Goal: Information Seeking & Learning: Compare options

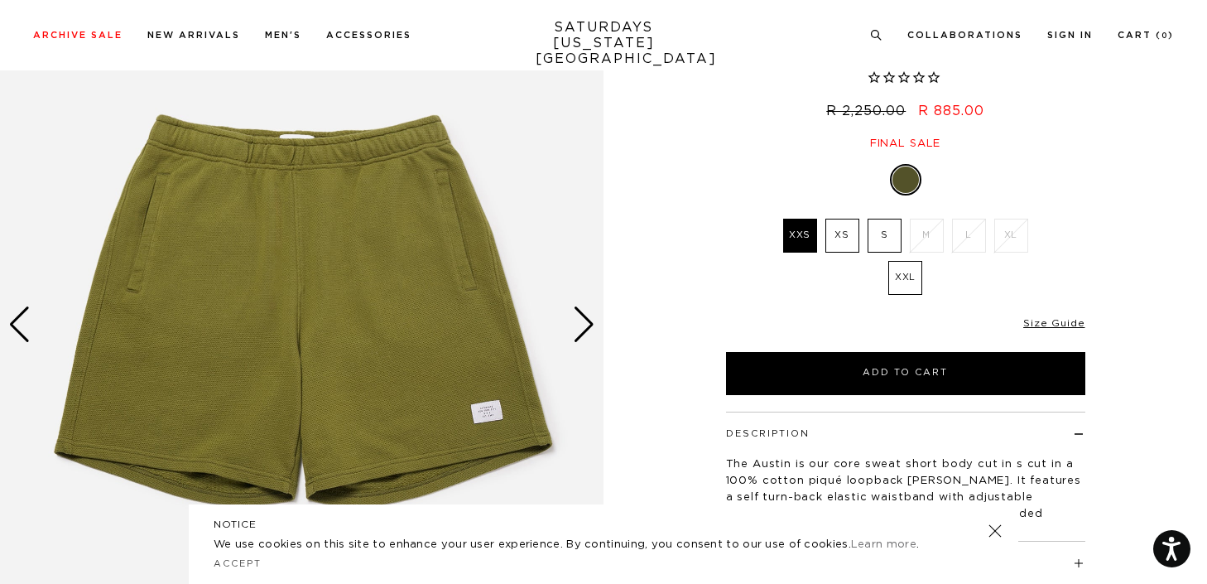
scroll to position [150, 0]
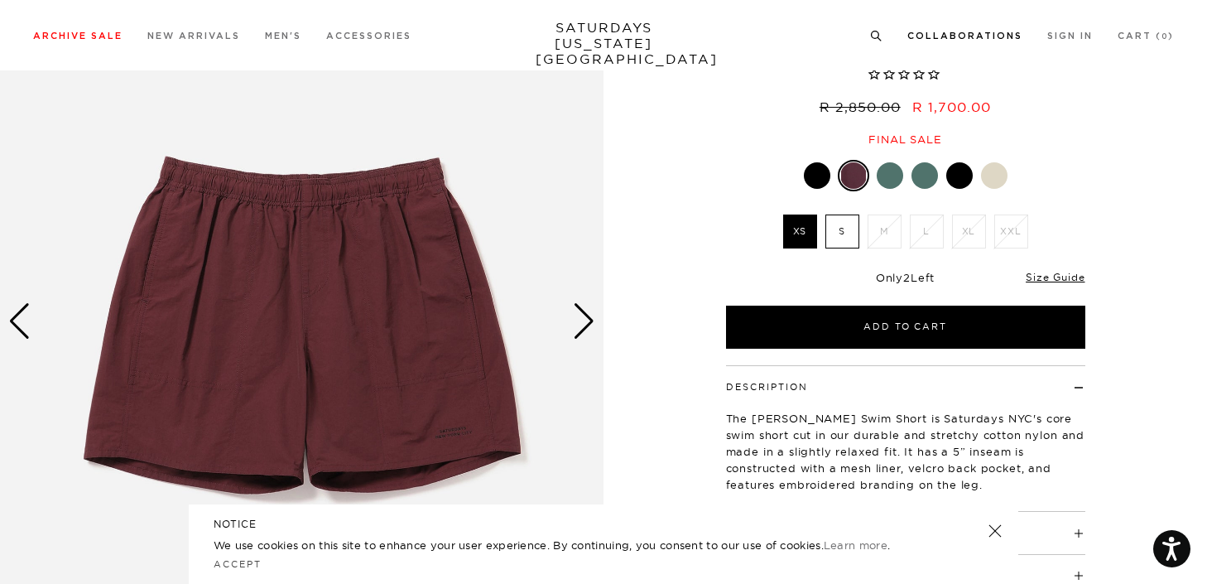
scroll to position [142, 0]
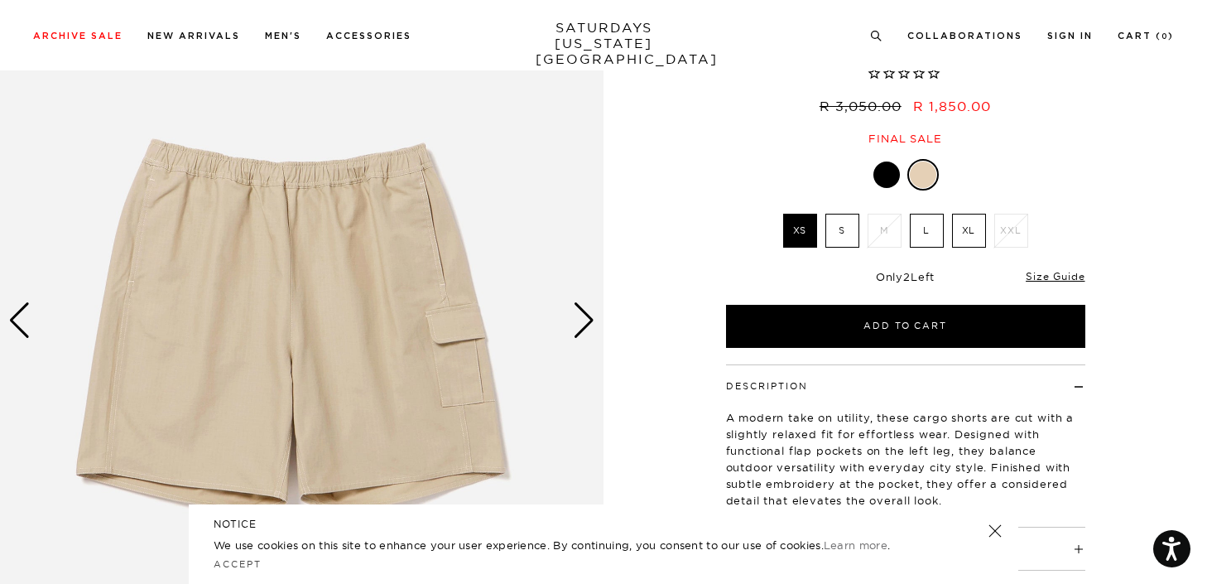
scroll to position [145, 0]
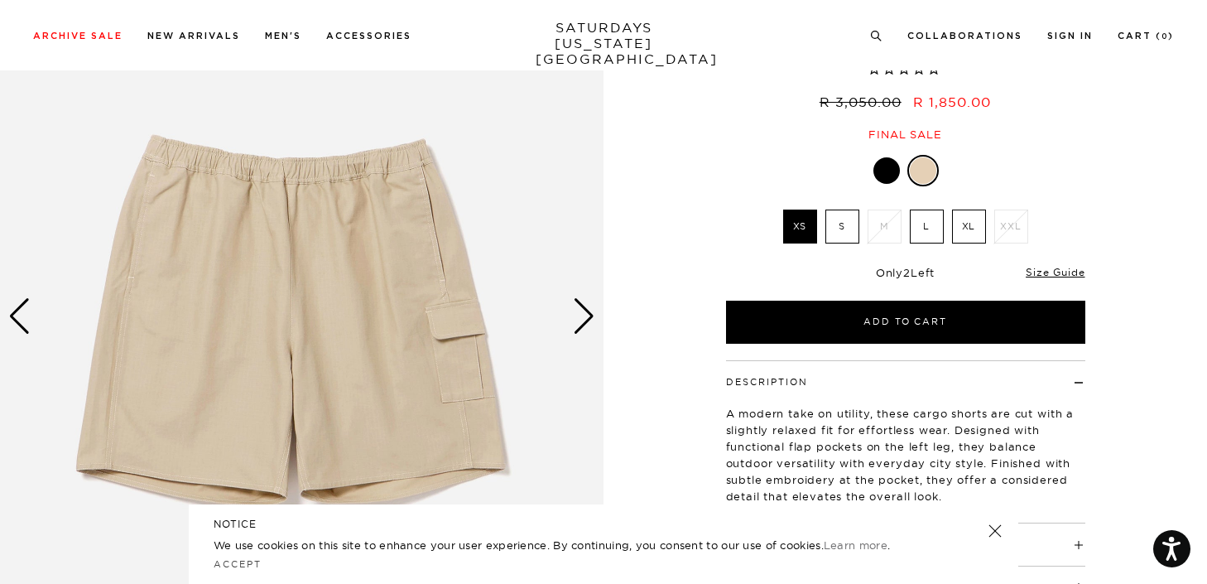
click at [591, 327] on div "Next slide" at bounding box center [584, 316] width 22 height 36
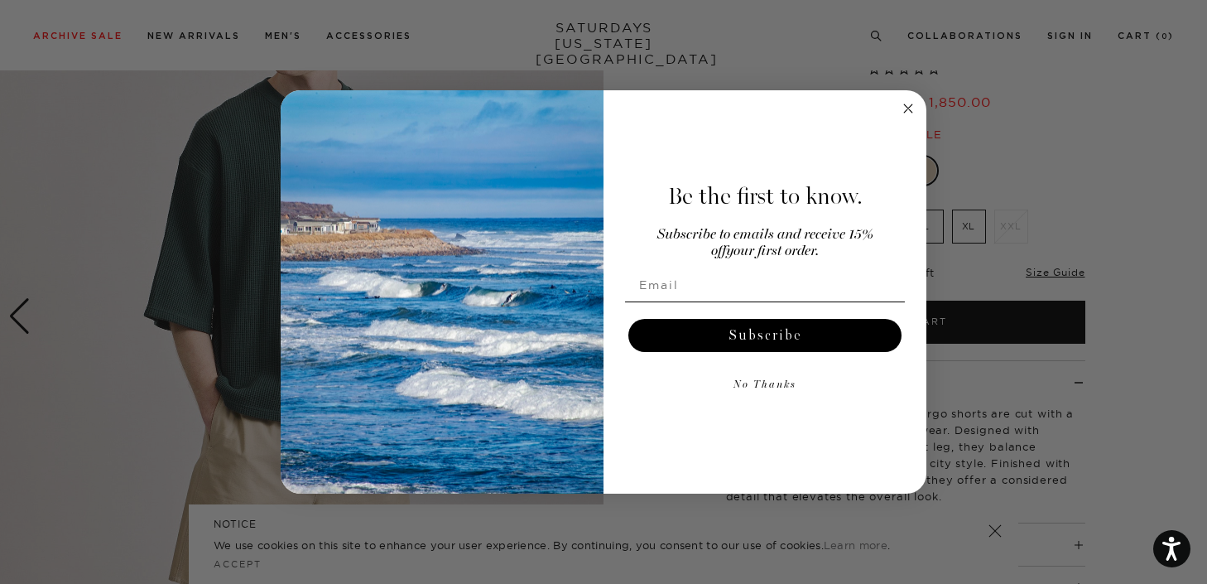
click at [912, 103] on circle "Close dialog" at bounding box center [908, 108] width 19 height 19
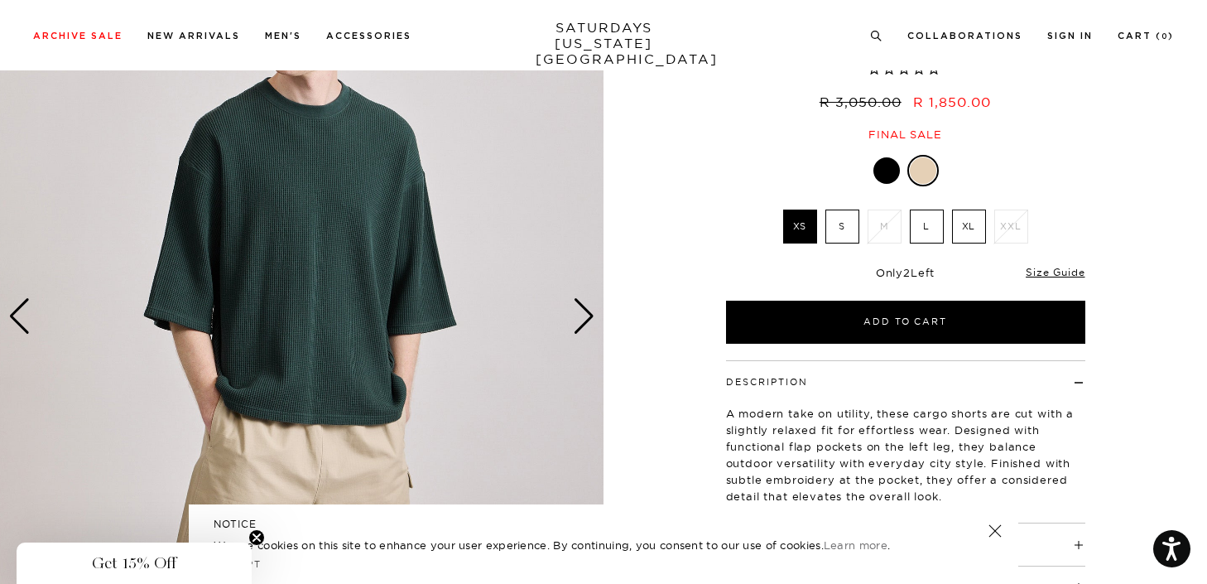
click at [31, 315] on img at bounding box center [302, 316] width 604 height 754
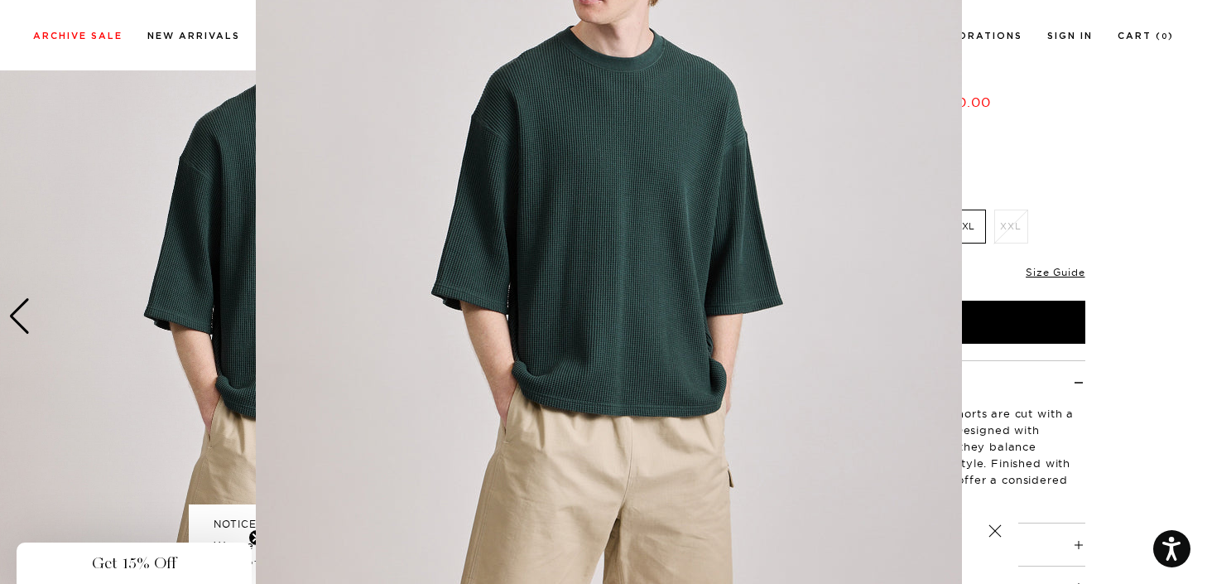
scroll to position [0, 0]
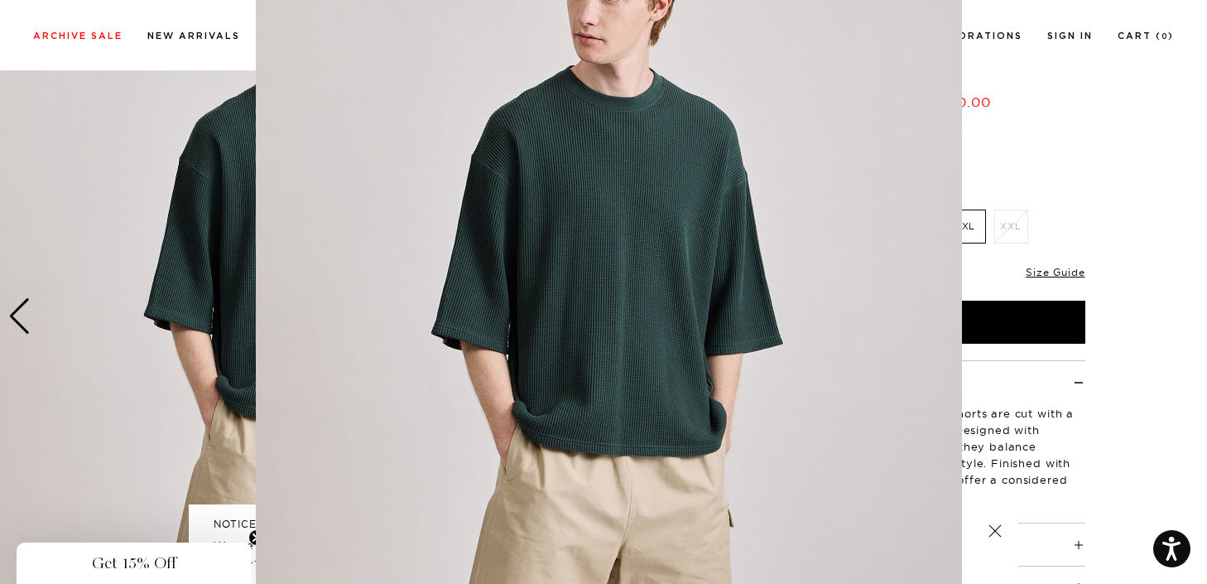
click at [20, 313] on figure at bounding box center [603, 292] width 1207 height 584
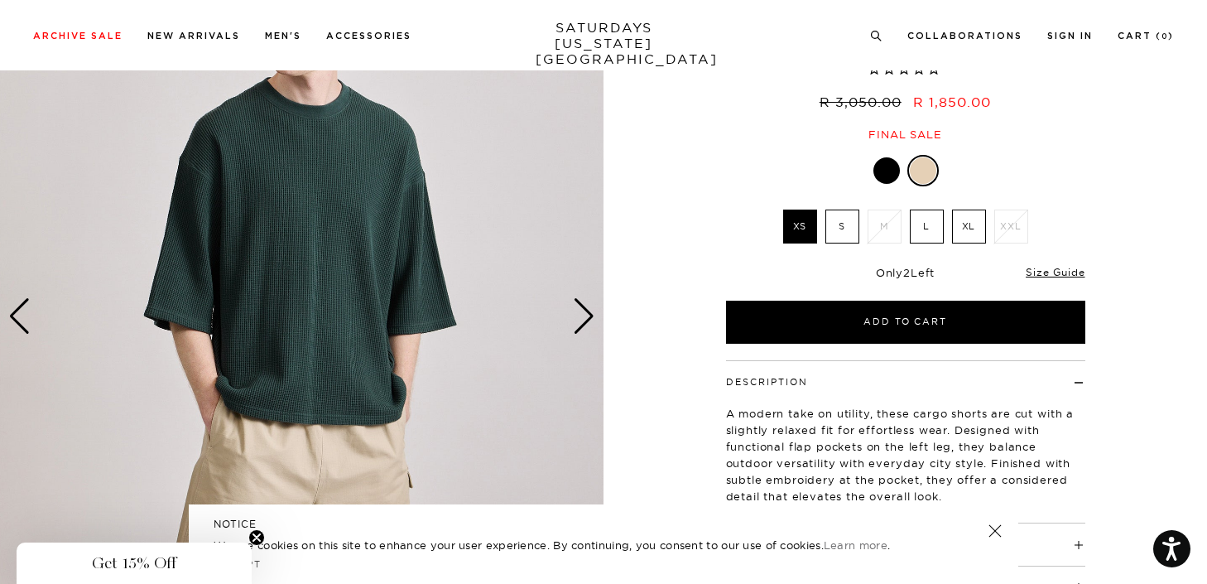
click at [259, 538] on icon "Close teaser" at bounding box center [256, 537] width 17 height 17
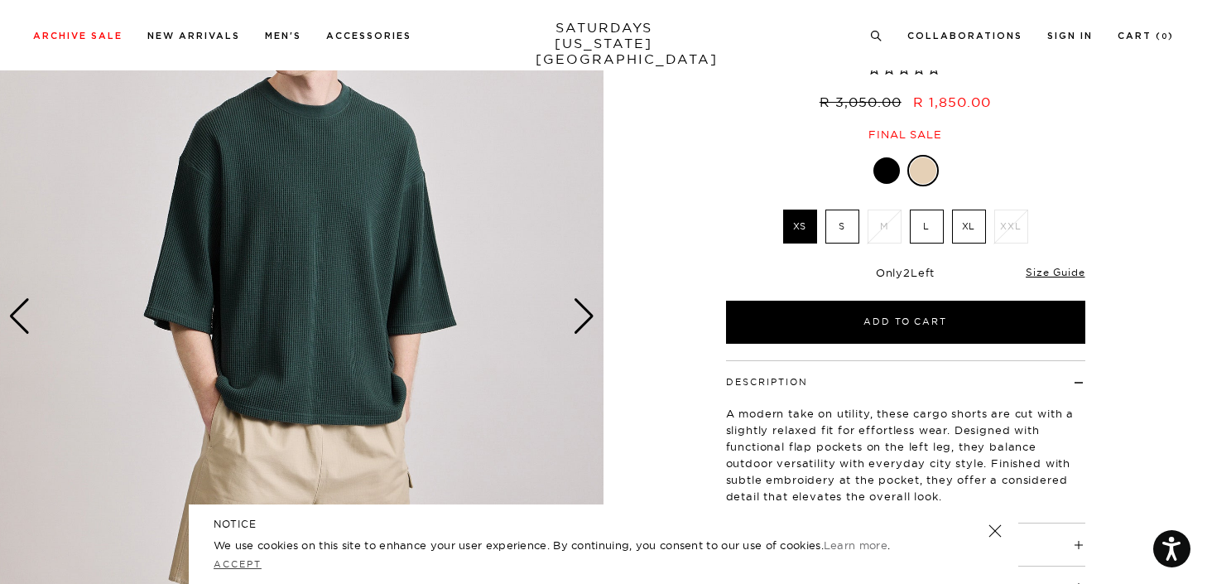
click at [243, 566] on link "Accept" at bounding box center [238, 564] width 48 height 12
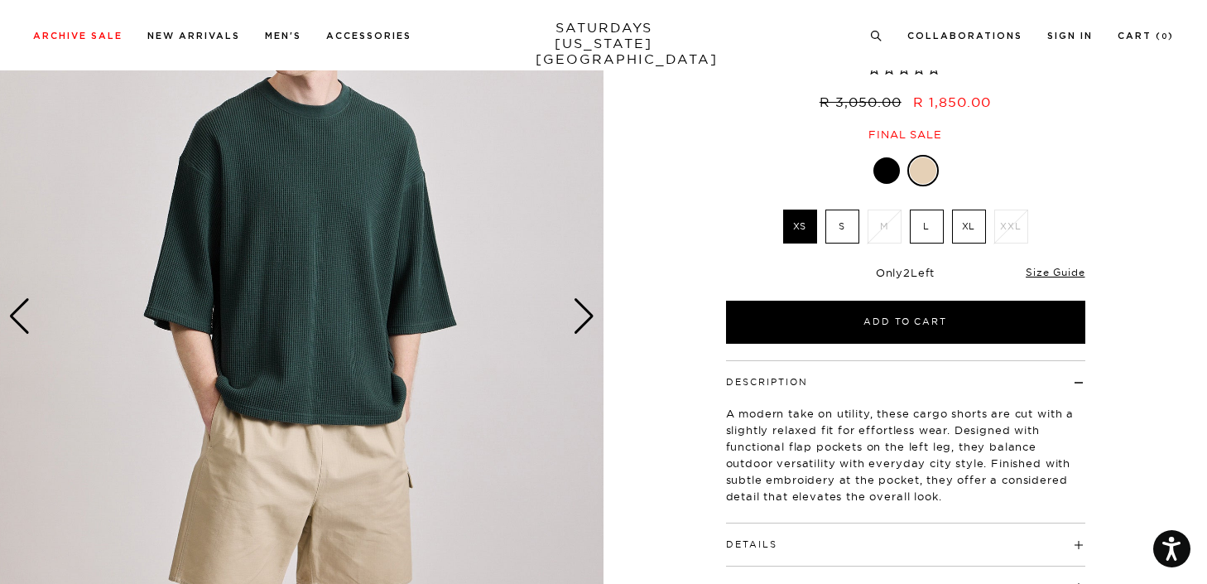
click at [23, 315] on div "Previous slide" at bounding box center [19, 316] width 22 height 36
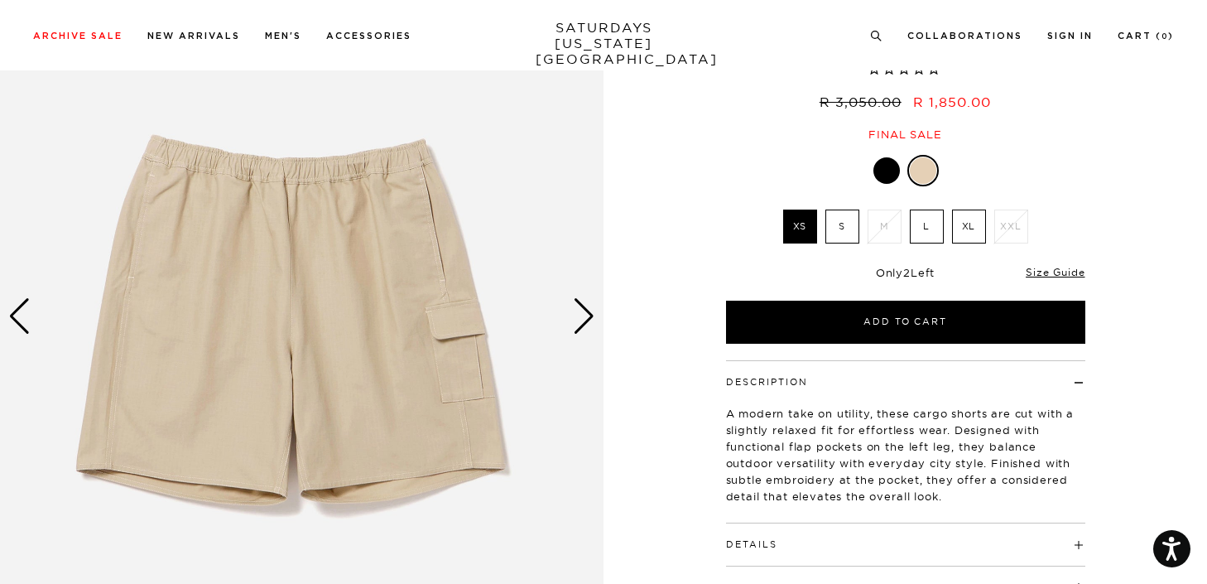
click at [589, 320] on div "Next slide" at bounding box center [584, 316] width 22 height 36
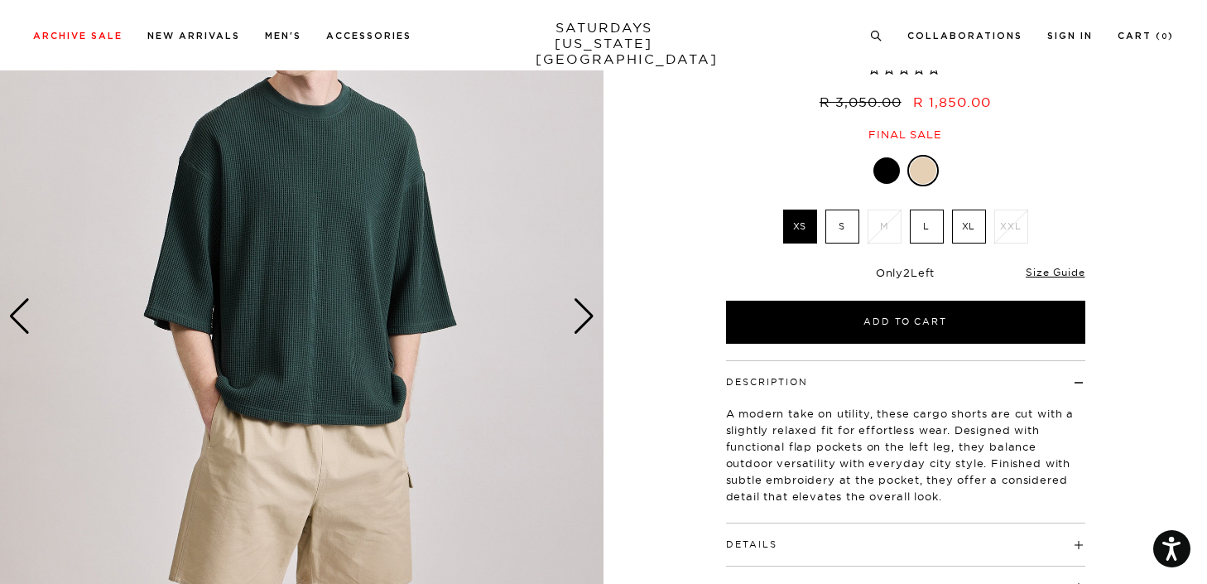
click at [589, 320] on div "Next slide" at bounding box center [584, 316] width 22 height 36
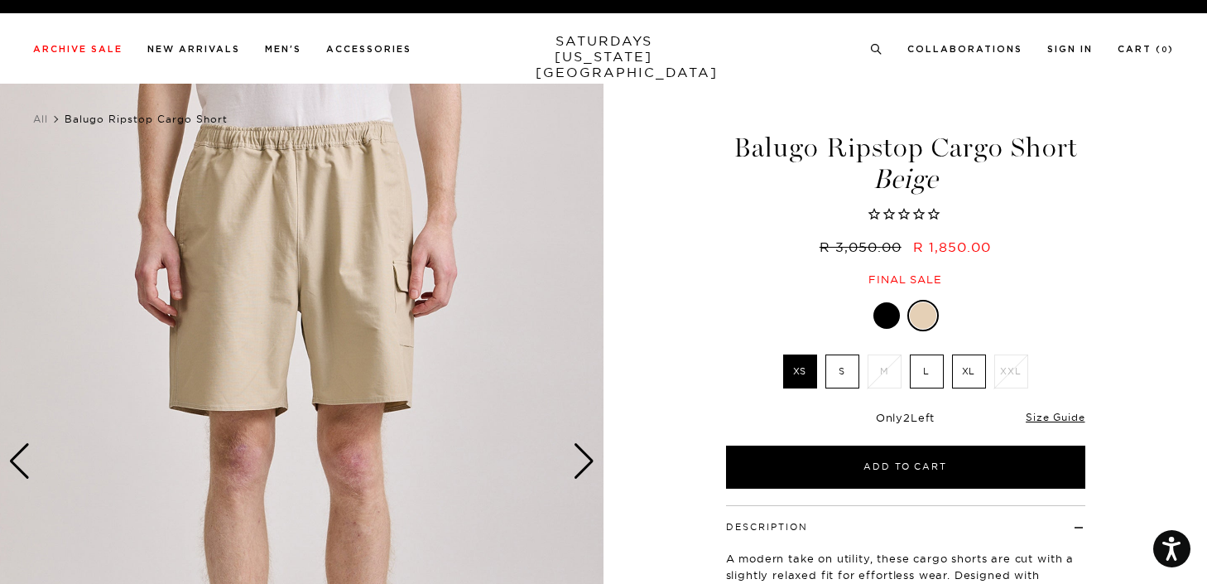
click at [594, 467] on div "Next slide" at bounding box center [584, 461] width 22 height 36
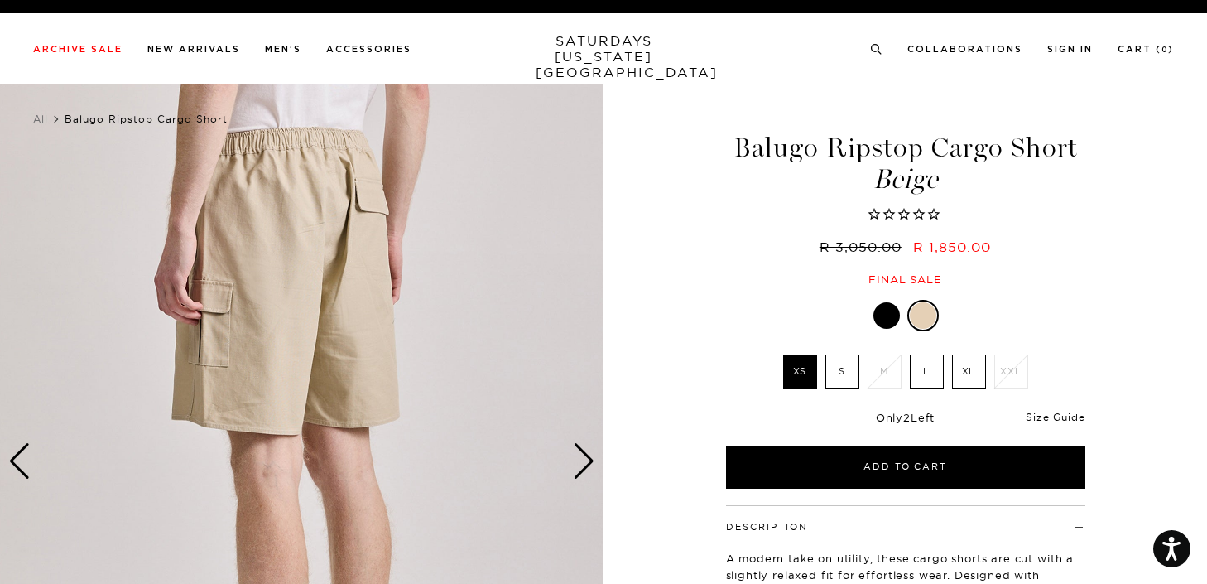
click at [589, 459] on div "Next slide" at bounding box center [584, 461] width 22 height 36
click at [589, 463] on div "Next slide" at bounding box center [584, 461] width 22 height 36
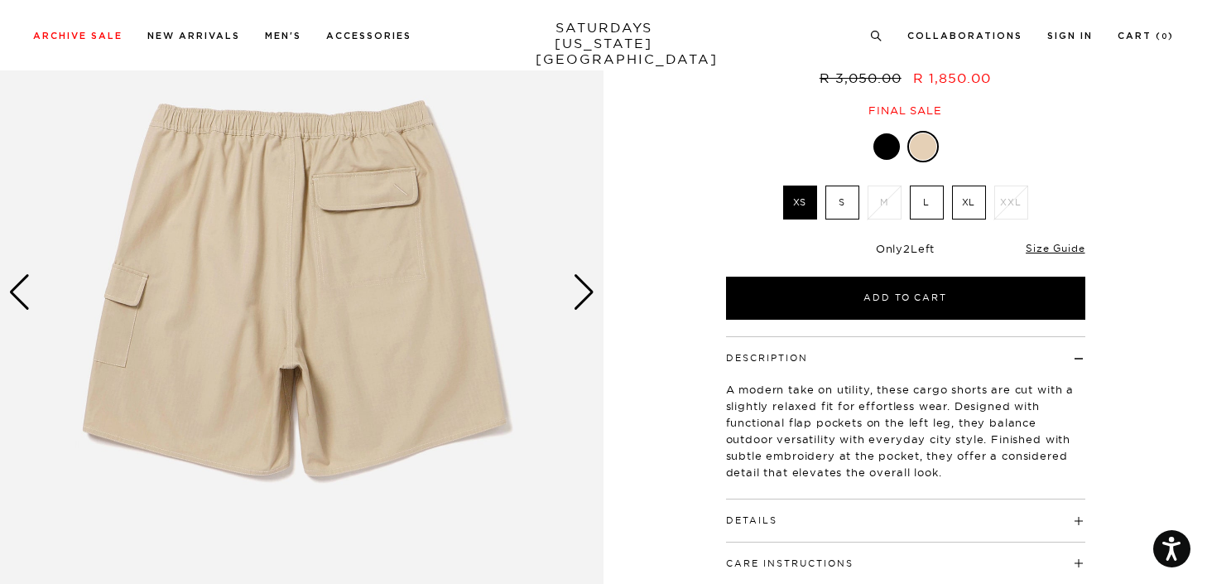
scroll to position [166, 0]
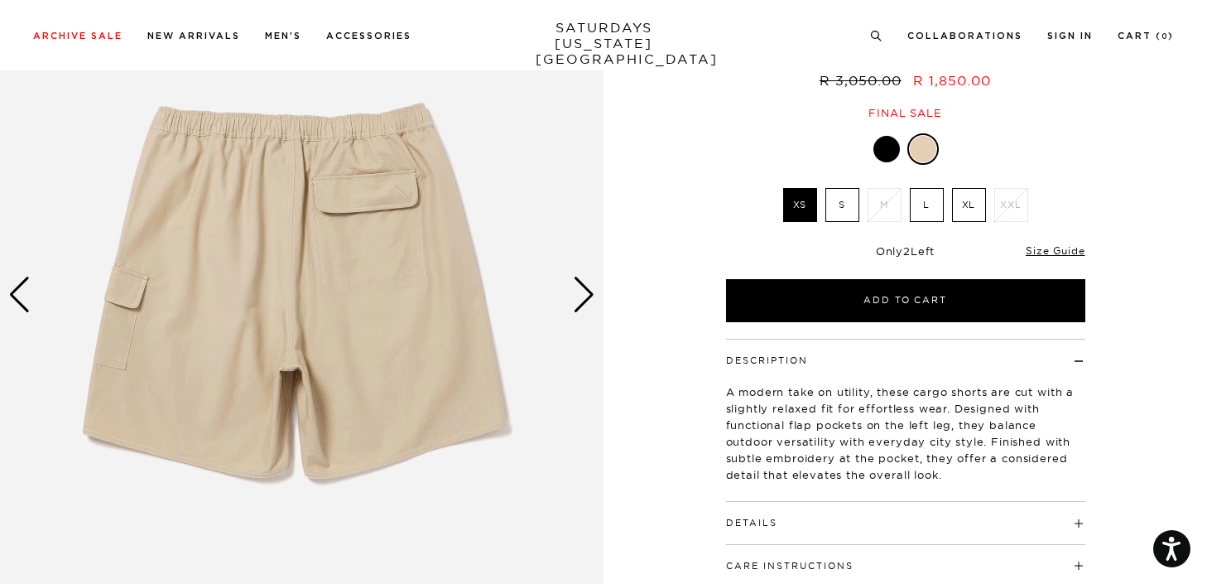
click at [589, 300] on div "Next slide" at bounding box center [584, 295] width 22 height 36
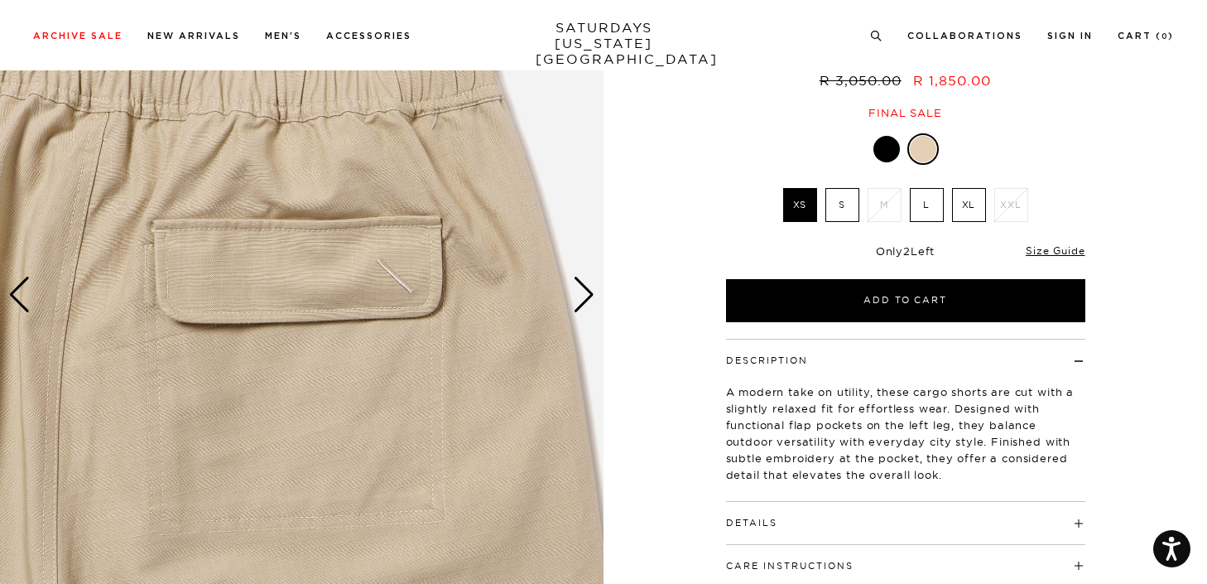
click at [589, 300] on div "Next slide" at bounding box center [584, 295] width 22 height 36
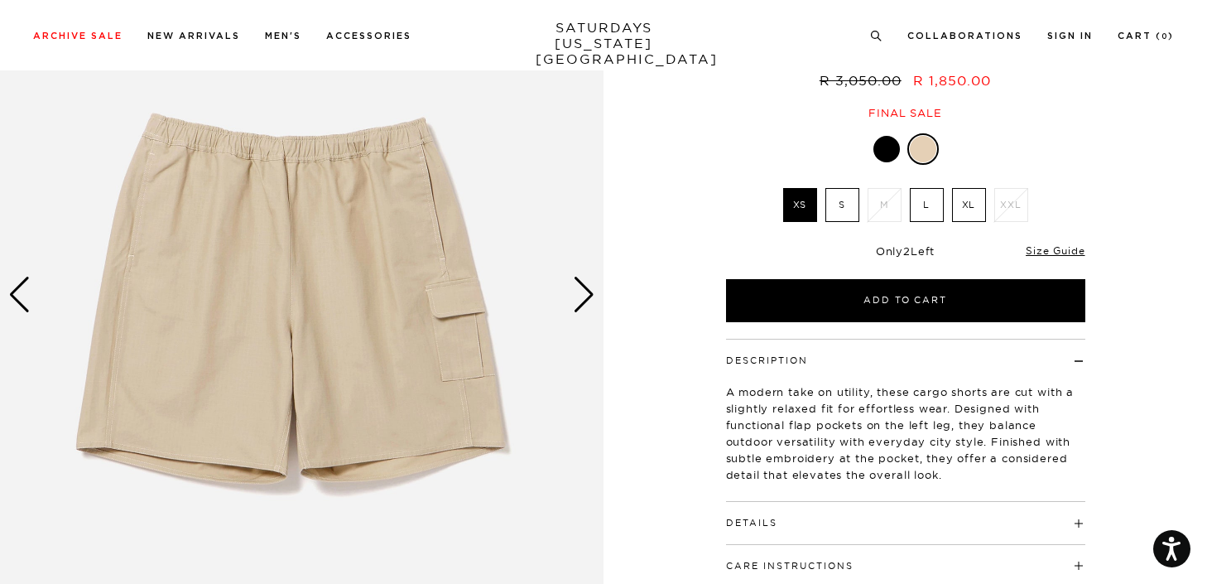
click at [593, 294] on div "Next slide" at bounding box center [584, 295] width 22 height 36
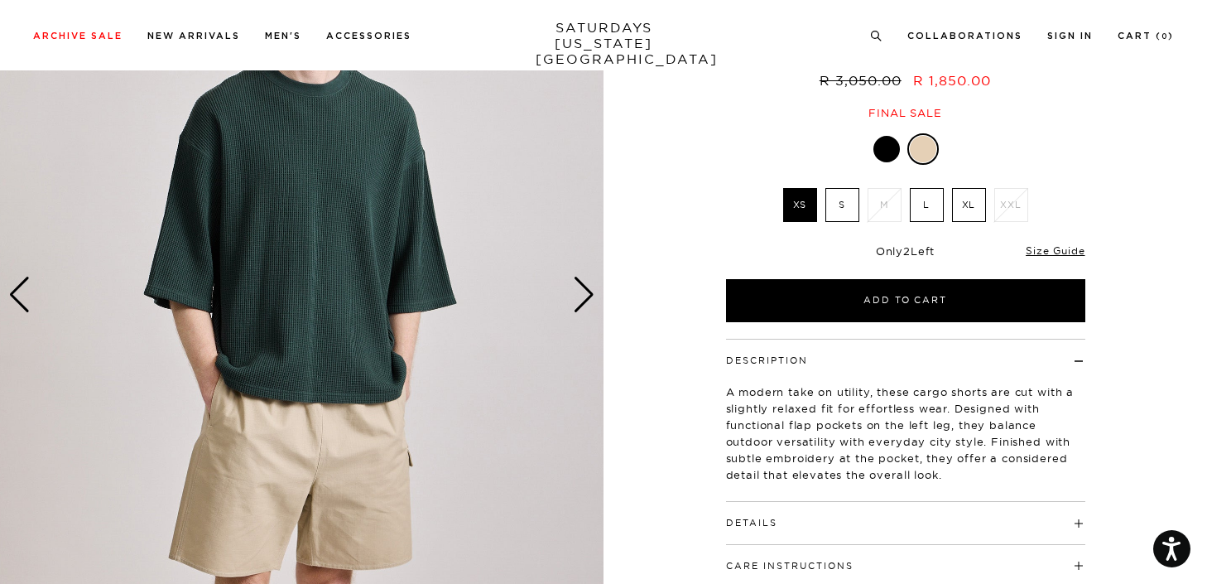
click at [23, 296] on div "Previous slide" at bounding box center [19, 295] width 22 height 36
